Goal: Transaction & Acquisition: Obtain resource

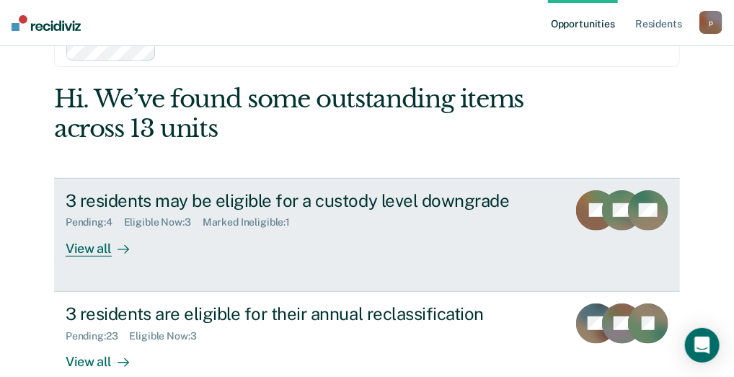
scroll to position [144, 0]
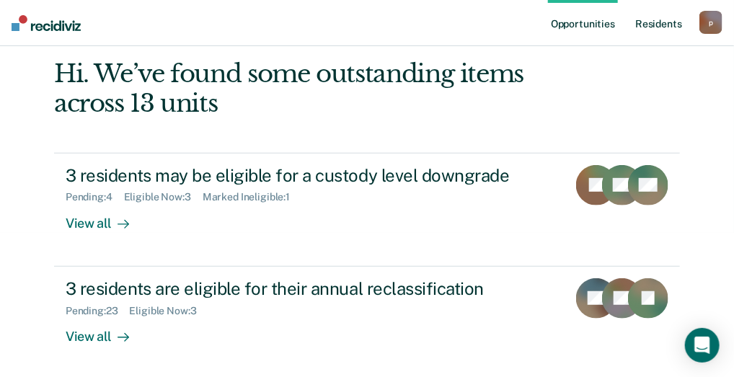
click at [656, 20] on link "Resident s" at bounding box center [658, 23] width 53 height 46
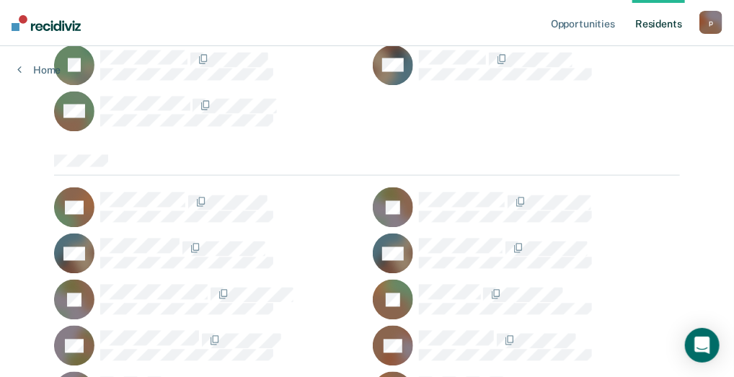
scroll to position [4544, 0]
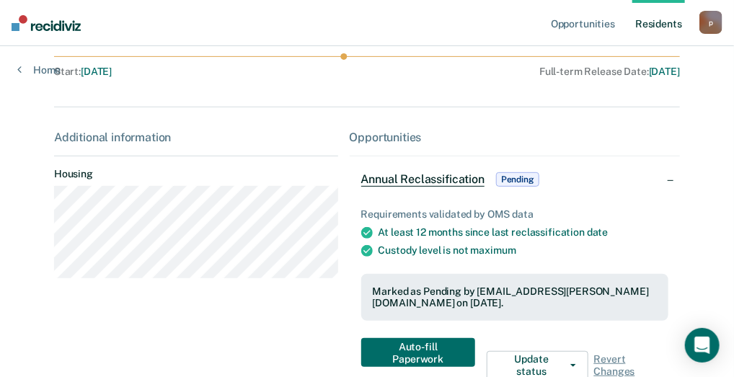
scroll to position [216, 0]
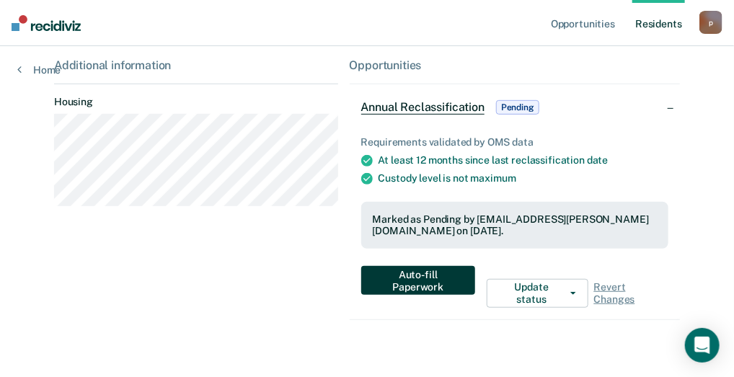
click at [387, 289] on button "Auto-fill Paperwork" at bounding box center [418, 280] width 114 height 29
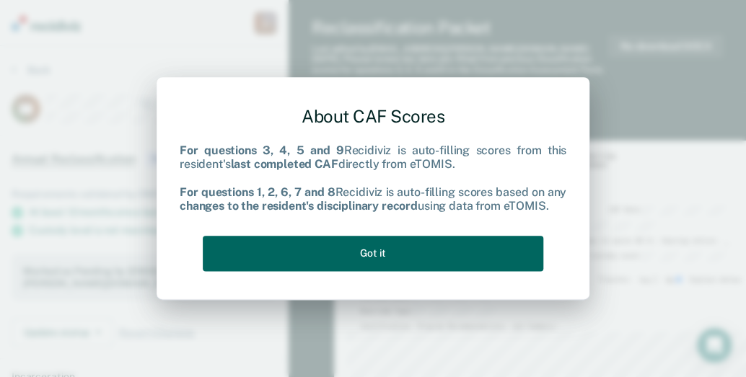
click at [363, 263] on button "Got it" at bounding box center [373, 253] width 340 height 35
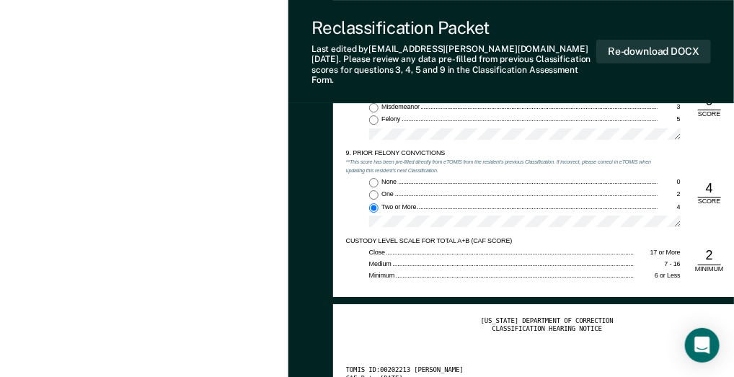
scroll to position [1629, 0]
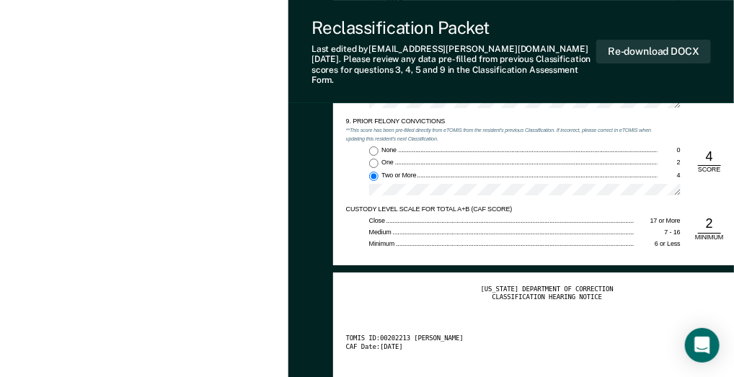
click at [578, 23] on div "Reclassification Packet" at bounding box center [454, 27] width 285 height 21
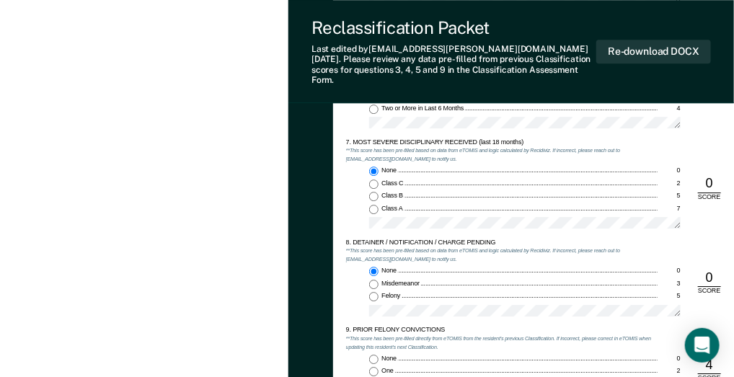
scroll to position [1587, 0]
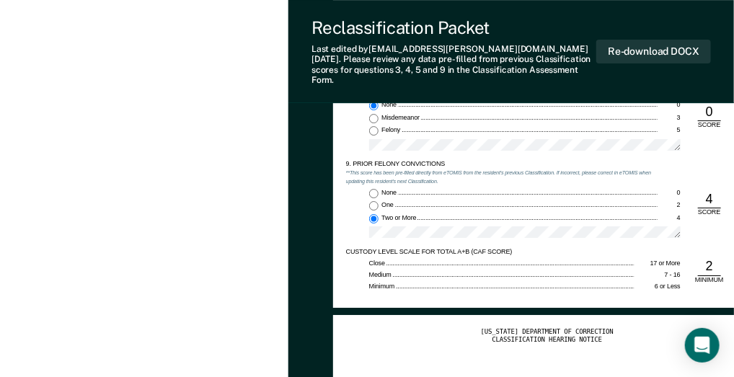
click at [712, 193] on div "4" at bounding box center [709, 199] width 23 height 17
click at [706, 191] on div "4" at bounding box center [709, 199] width 23 height 17
click at [705, 191] on div "4" at bounding box center [709, 199] width 23 height 17
click at [707, 191] on div "4" at bounding box center [709, 199] width 23 height 17
click at [708, 193] on div "4" at bounding box center [709, 199] width 23 height 17
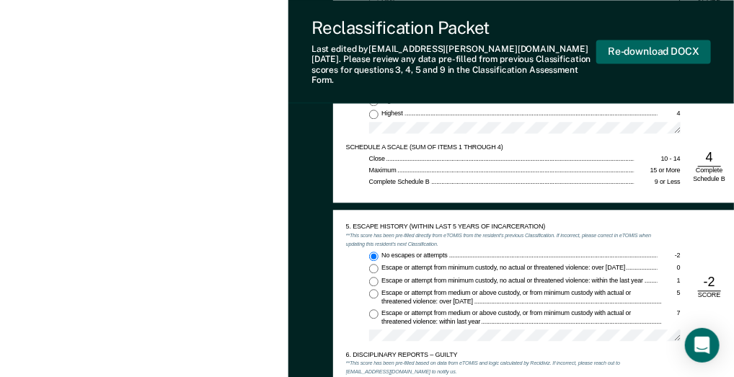
scroll to position [1082, 0]
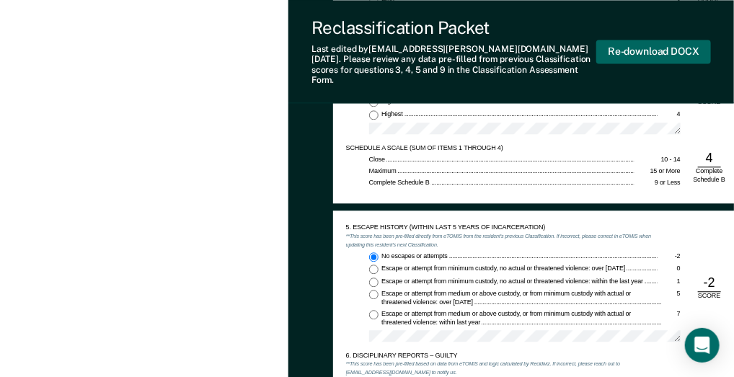
click at [648, 45] on button "Re-download DOCX" at bounding box center [653, 52] width 115 height 24
type textarea "x"
